Goal: Information Seeking & Learning: Find specific fact

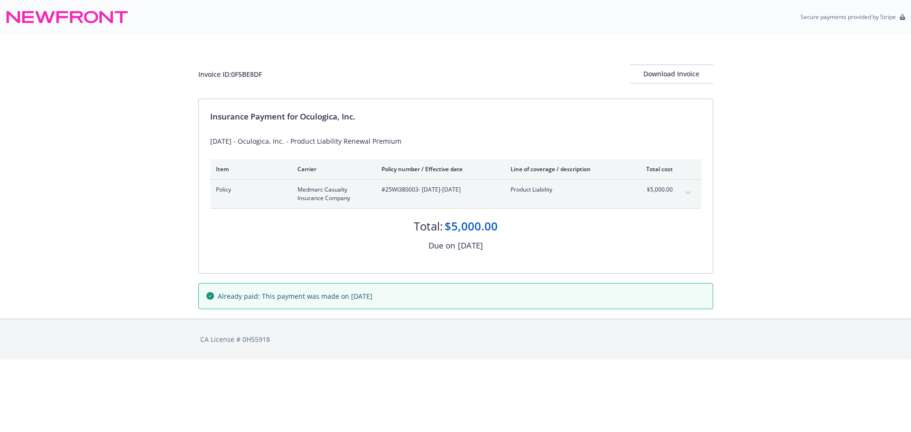
click at [250, 73] on div "Invoice ID: 0F5BE8DF" at bounding box center [230, 74] width 64 height 10
copy div "0F5BE8DF"
click at [174, 222] on div "Invoice ID: 0F5BE8DF Download Invoice Insurance Payment for Oculogica, Inc. [DA…" at bounding box center [455, 176] width 911 height 285
